Goal: Obtain resource: Download file/media

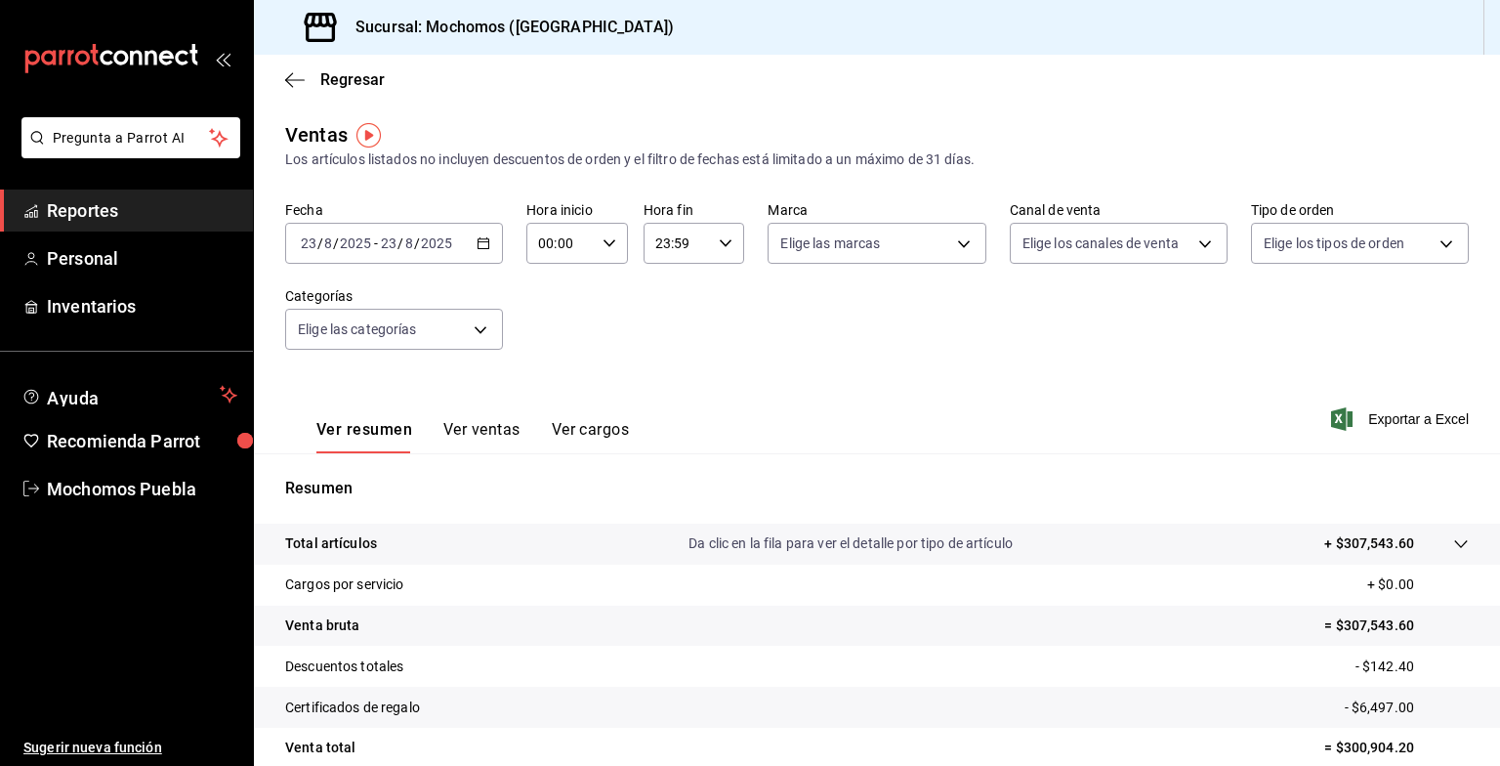
click at [478, 240] on \(Stroke\) "button" at bounding box center [484, 243] width 12 height 11
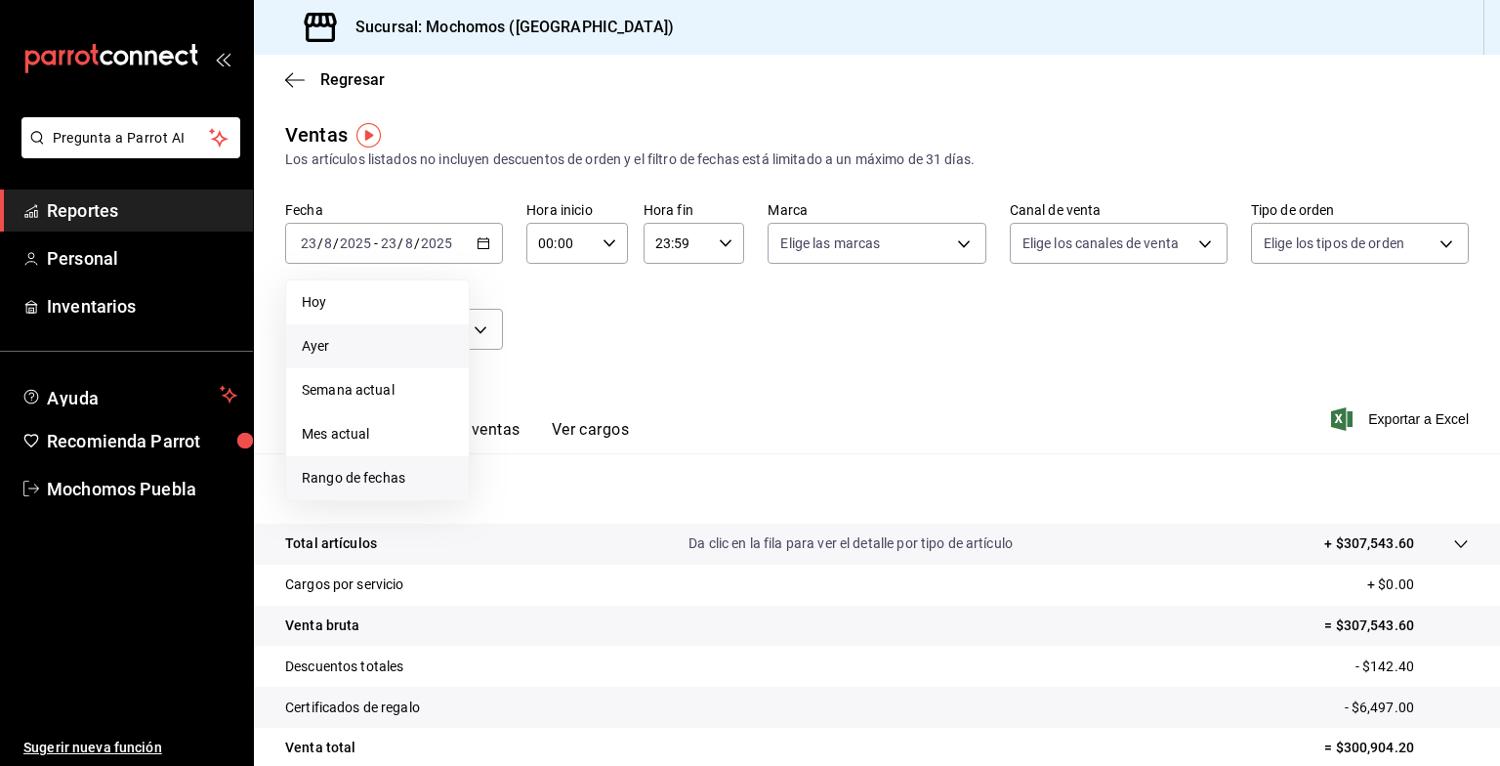
click at [408, 471] on span "Rango de fechas" at bounding box center [377, 478] width 151 height 21
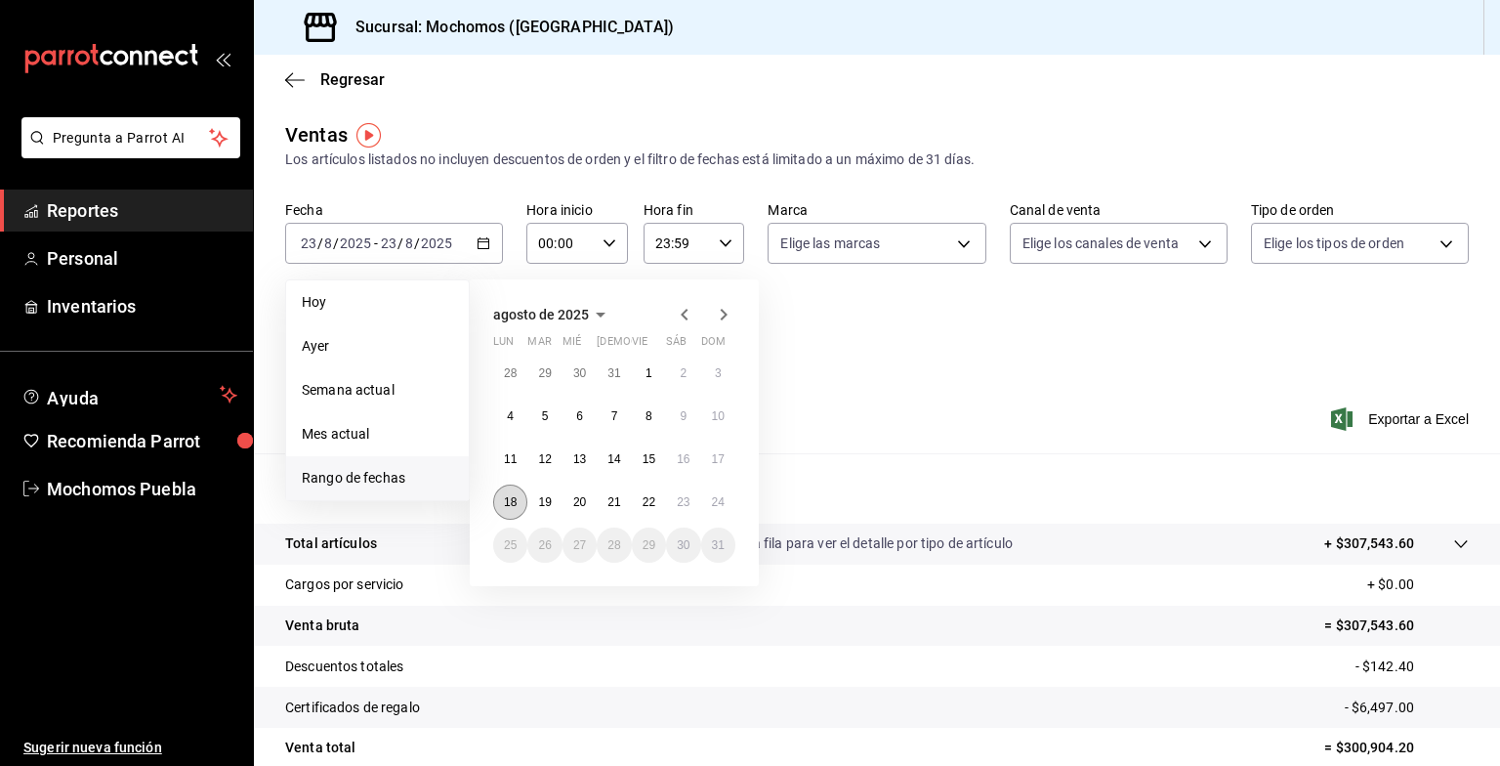
click at [516, 495] on abbr "18" at bounding box center [510, 502] width 13 height 14
click at [709, 496] on button "24" at bounding box center [718, 501] width 34 height 35
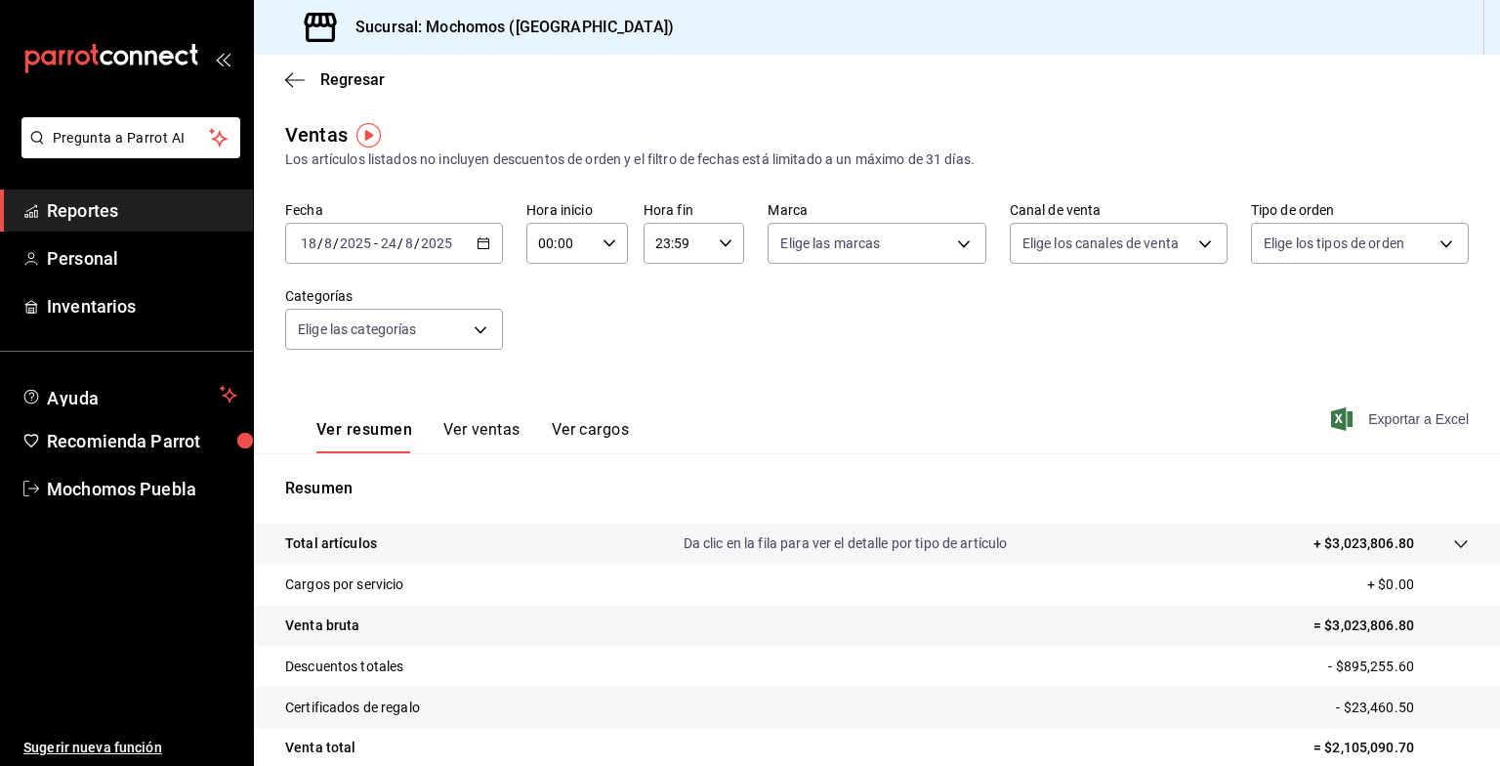
click at [1365, 418] on span "Exportar a Excel" at bounding box center [1402, 418] width 134 height 23
click at [479, 242] on icon "button" at bounding box center [484, 243] width 14 height 14
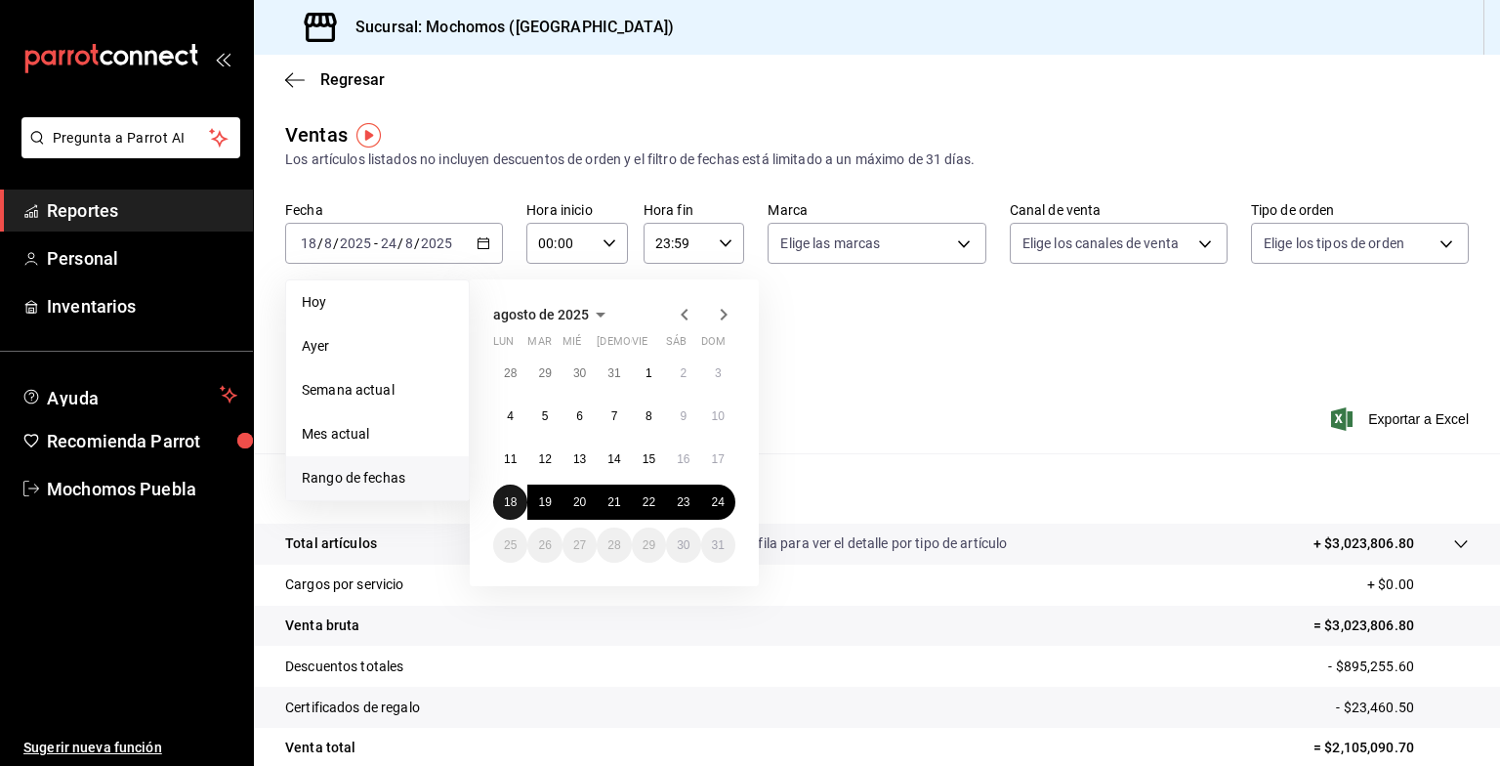
click at [504, 493] on button "18" at bounding box center [510, 501] width 34 height 35
click at [702, 492] on button "24" at bounding box center [718, 501] width 34 height 35
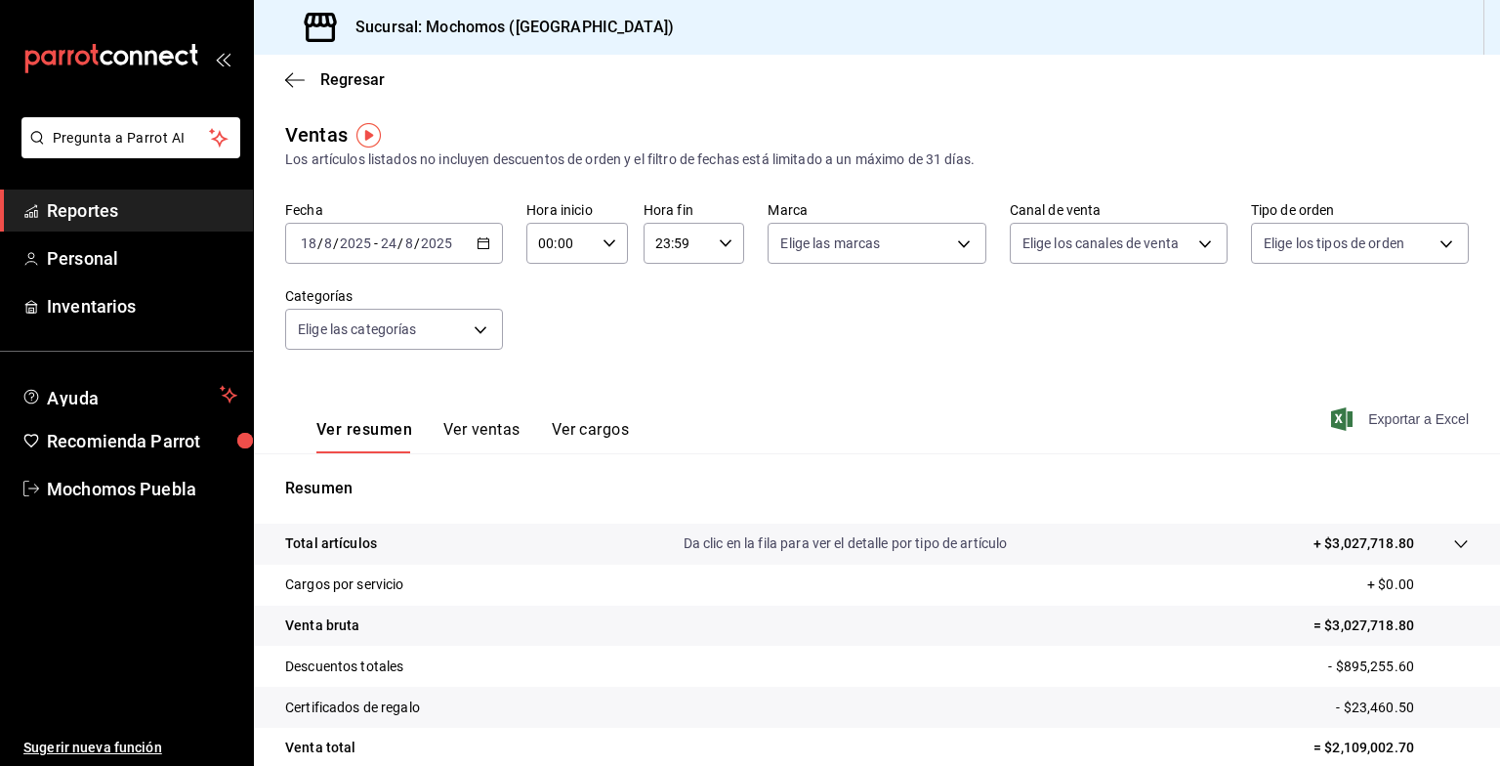
click at [1370, 421] on span "Exportar a Excel" at bounding box center [1402, 418] width 134 height 23
click at [1379, 429] on span "Exportar a Excel" at bounding box center [1402, 418] width 134 height 23
